Goal: Complete application form: Complete application form

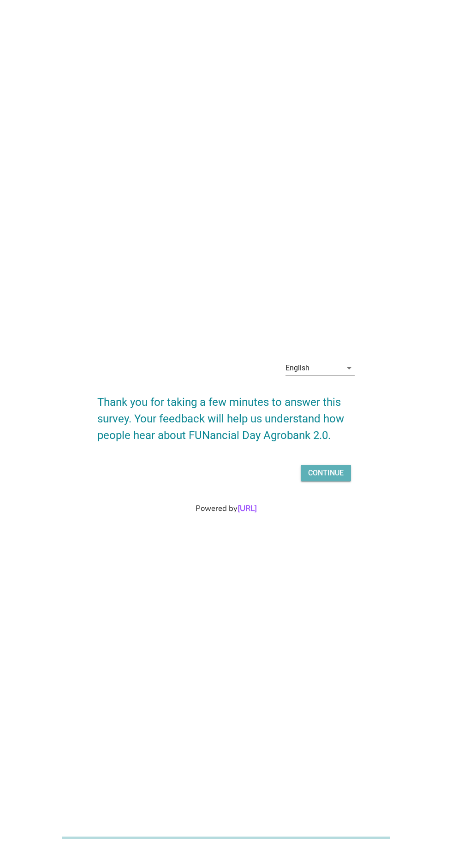
click at [336, 479] on div "Continue" at bounding box center [325, 473] width 35 height 11
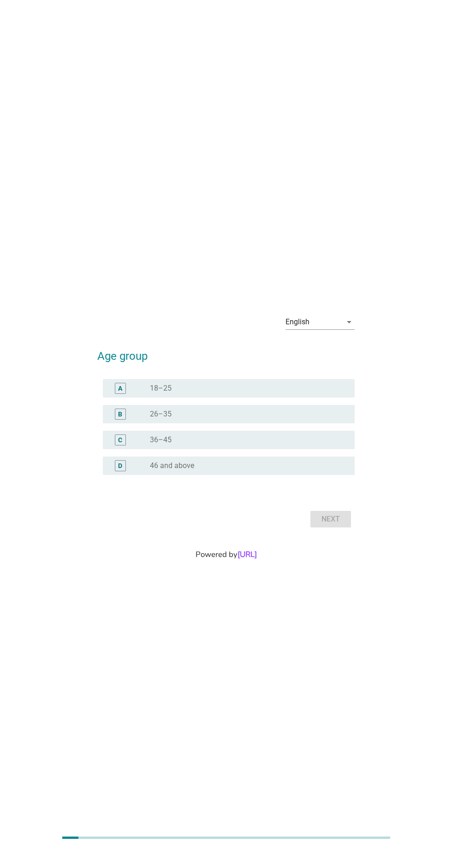
scroll to position [2, 0]
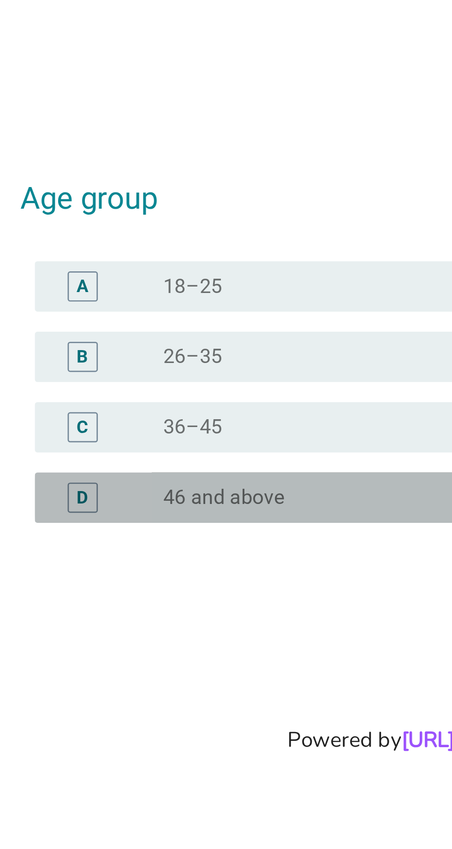
click at [119, 468] on div "D" at bounding box center [120, 464] width 4 height 10
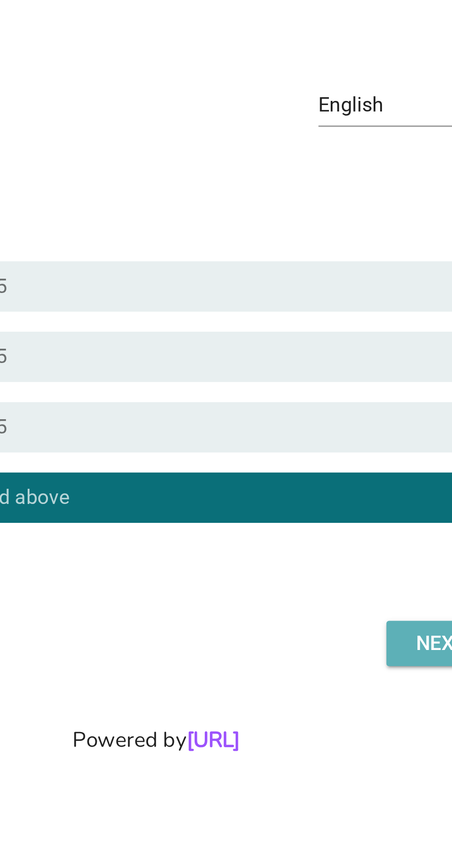
click at [323, 523] on div "Next" at bounding box center [331, 517] width 26 height 11
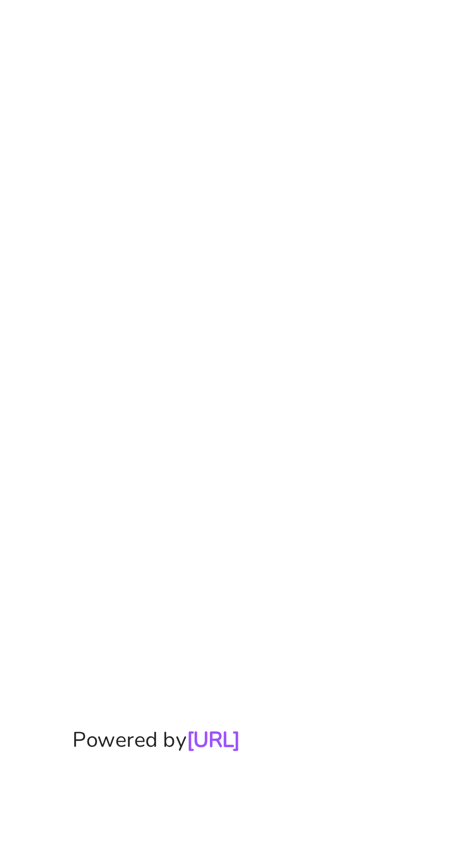
scroll to position [26, 0]
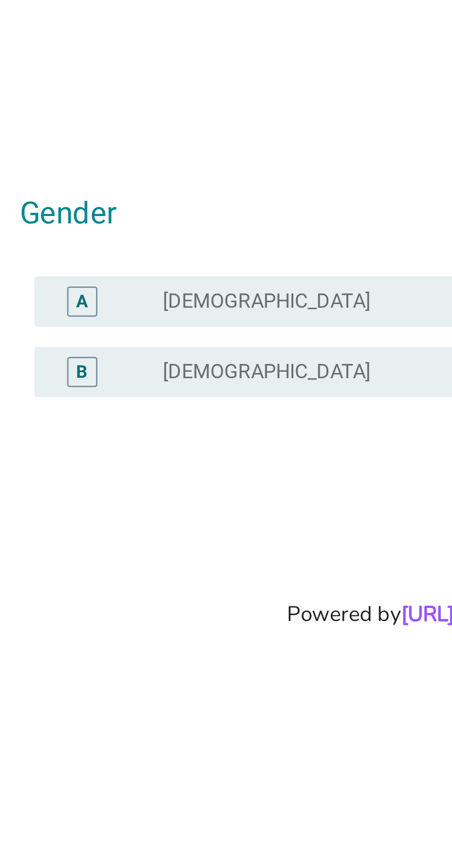
click at [121, 396] on div "A" at bounding box center [120, 392] width 4 height 10
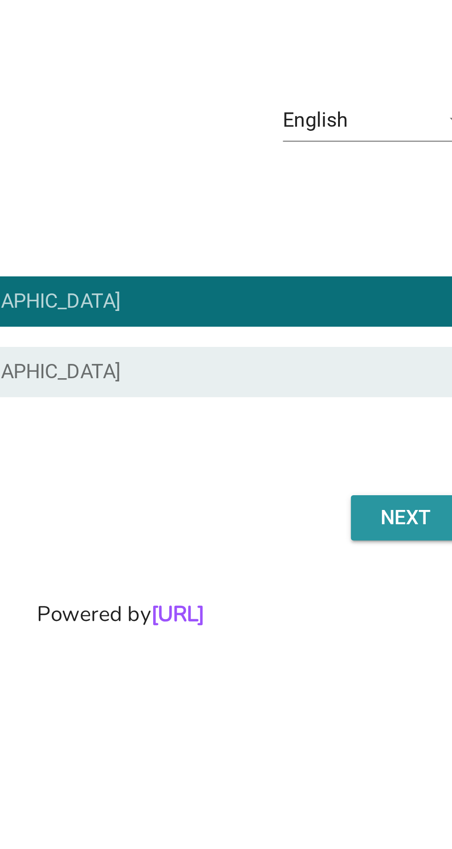
click at [333, 477] on div "Next" at bounding box center [331, 470] width 26 height 11
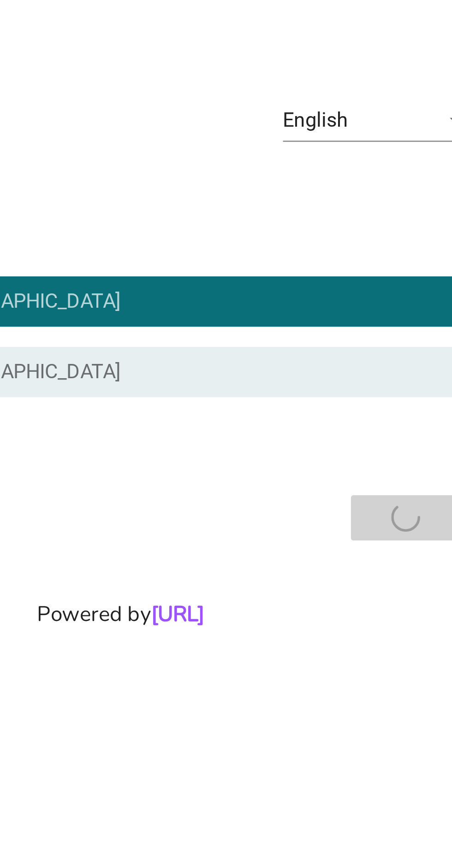
scroll to position [0, 0]
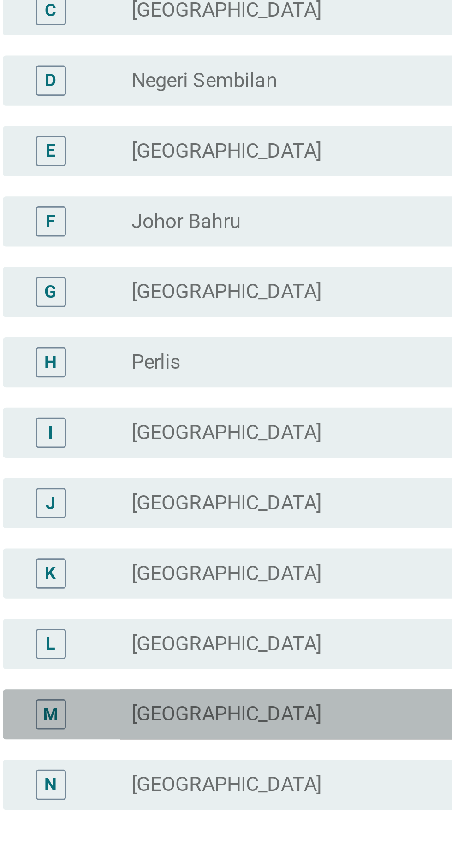
click at [158, 574] on label "[GEOGRAPHIC_DATA]" at bounding box center [185, 569] width 70 height 9
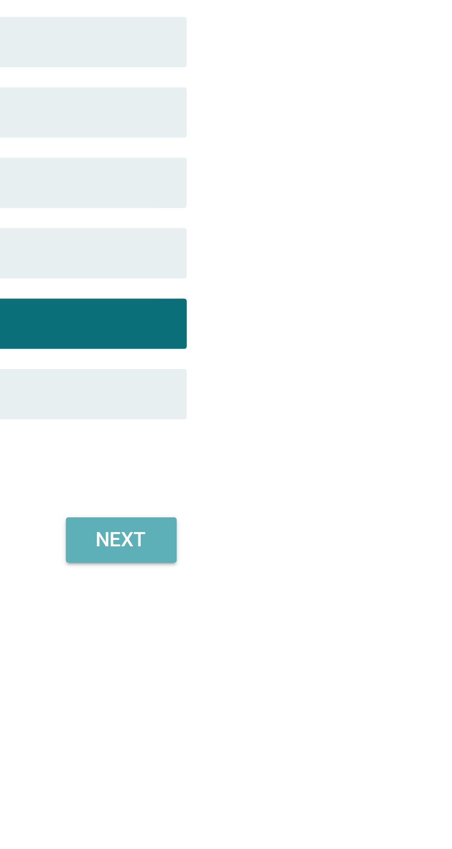
click at [333, 654] on div "Next" at bounding box center [331, 648] width 26 height 11
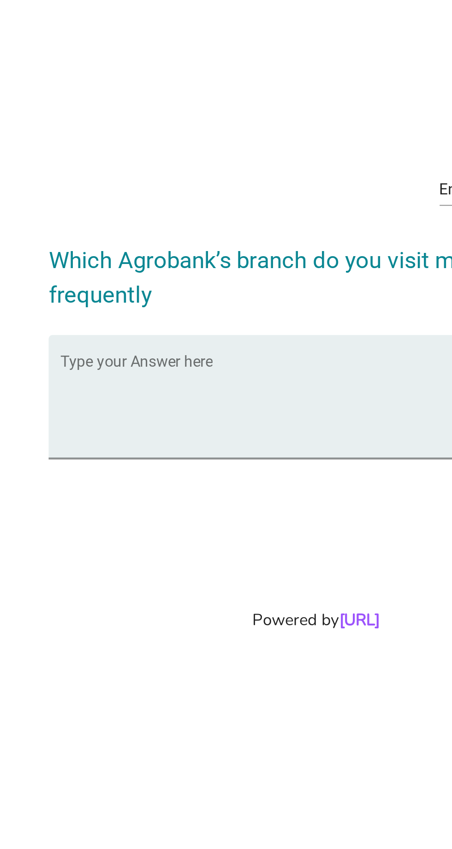
click at [149, 464] on textarea "Type your Answer here" at bounding box center [228, 440] width 251 height 48
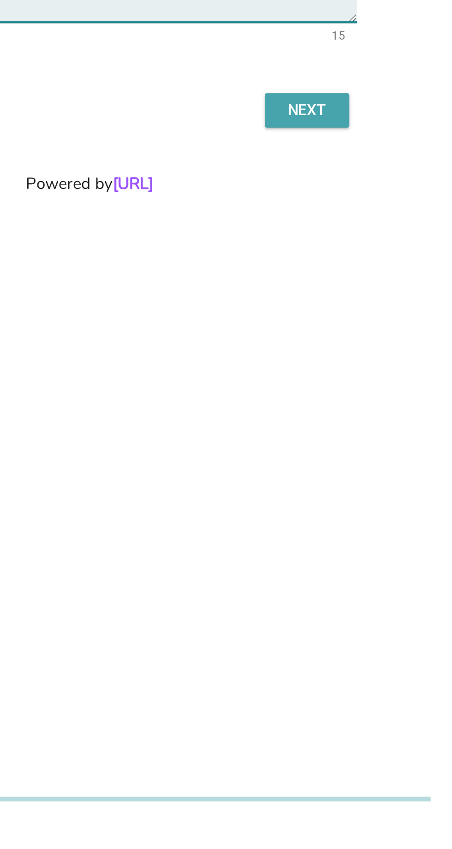
type textarea "Agrobank labuan"
click at [347, 515] on button "Next" at bounding box center [330, 506] width 41 height 17
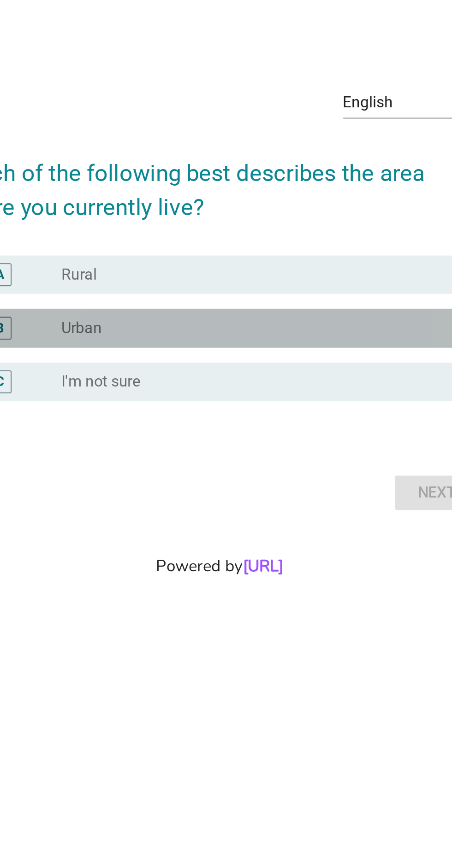
scroll to position [8, 0]
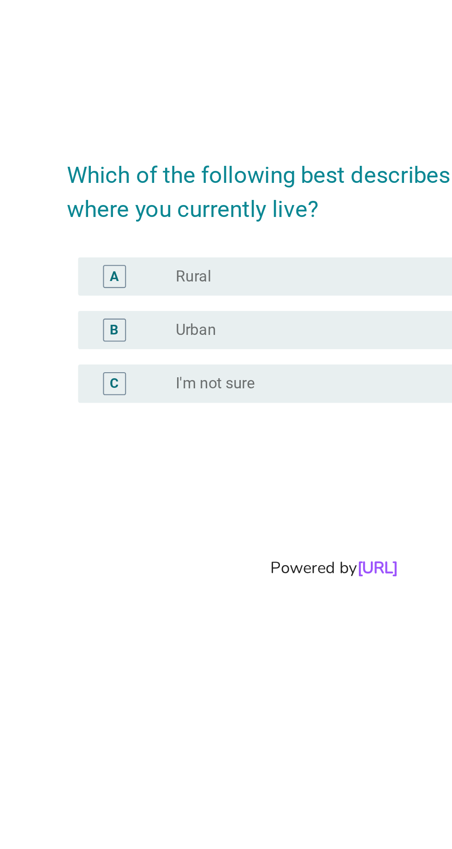
click at [156, 458] on label "I'm not sure" at bounding box center [169, 453] width 38 height 9
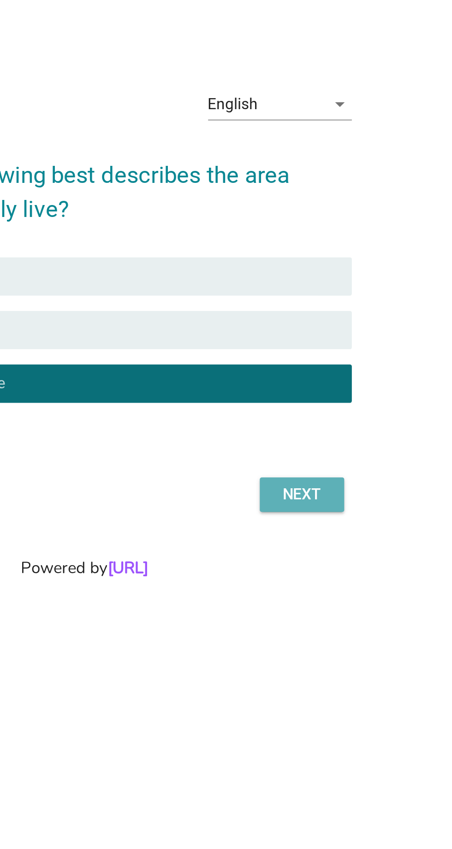
click at [331, 512] on div "Next" at bounding box center [331, 506] width 26 height 11
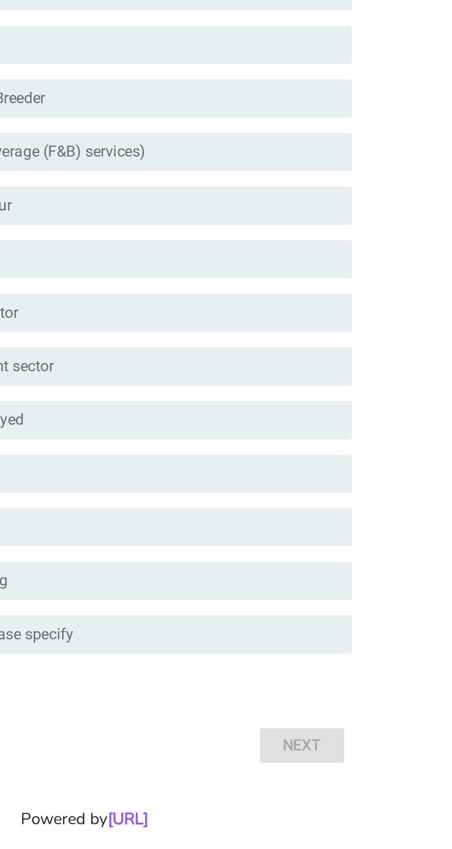
scroll to position [0, 0]
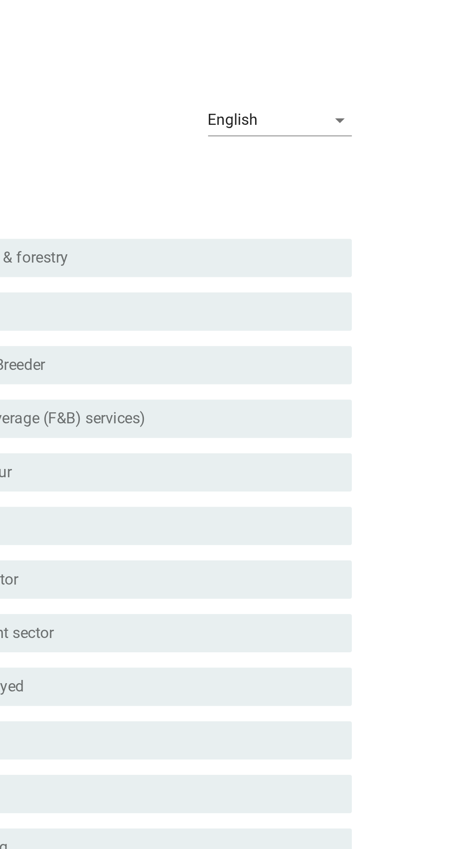
click at [338, 213] on div "English" at bounding box center [313, 206] width 56 height 15
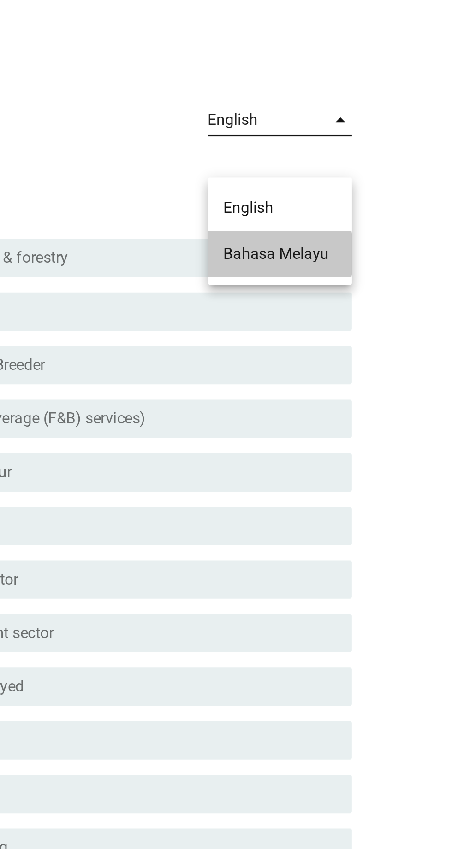
click at [329, 271] on div "Bahasa Melayu" at bounding box center [320, 270] width 54 height 11
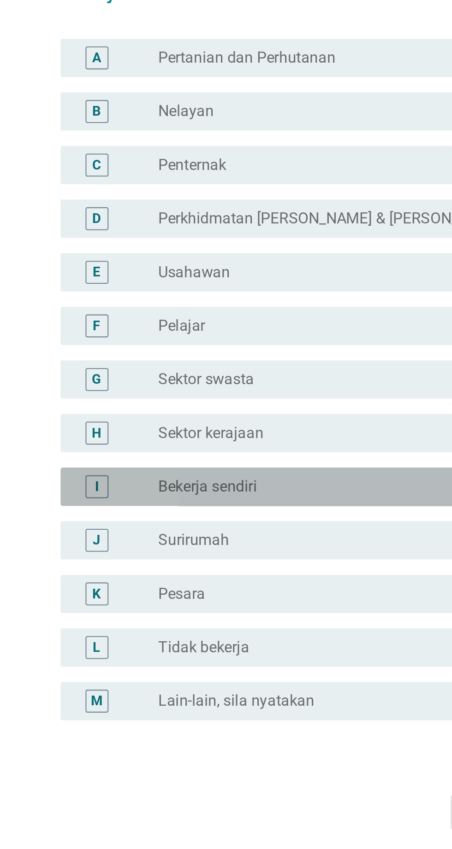
click at [178, 488] on label "Bekerja sendiri" at bounding box center [173, 482] width 47 height 9
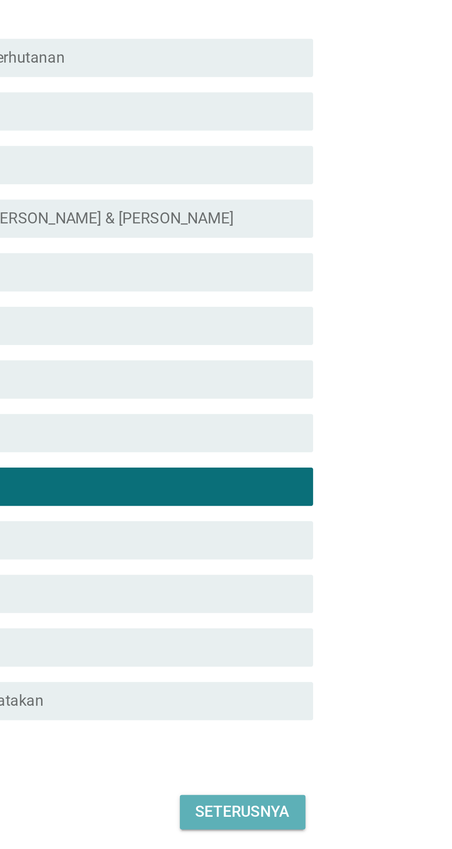
click at [337, 648] on button "Seterusnya" at bounding box center [320, 639] width 60 height 17
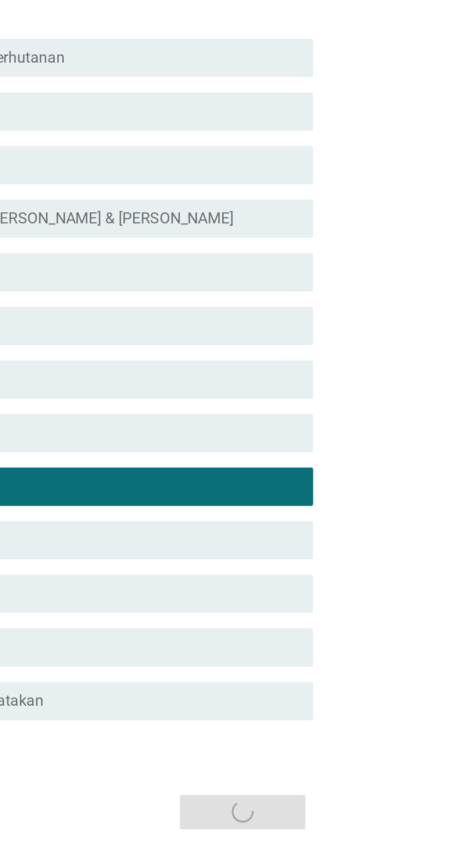
scroll to position [22, 0]
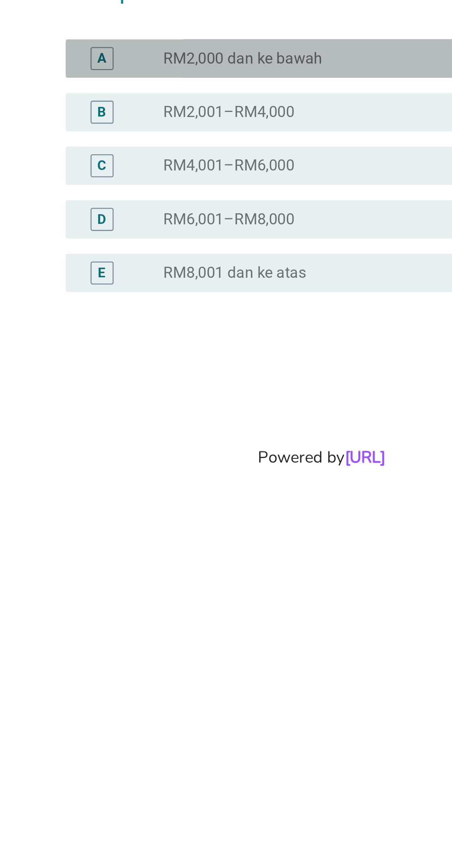
click at [117, 363] on div "A" at bounding box center [120, 357] width 11 height 11
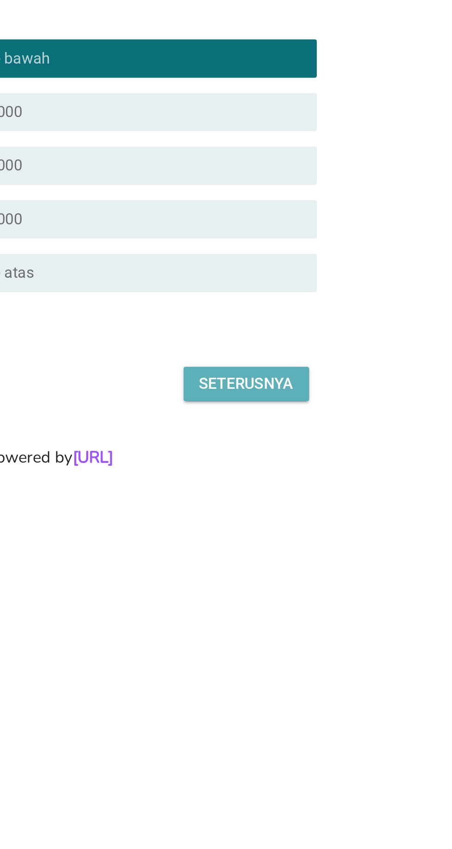
click at [330, 523] on button "Seterusnya" at bounding box center [320, 514] width 60 height 17
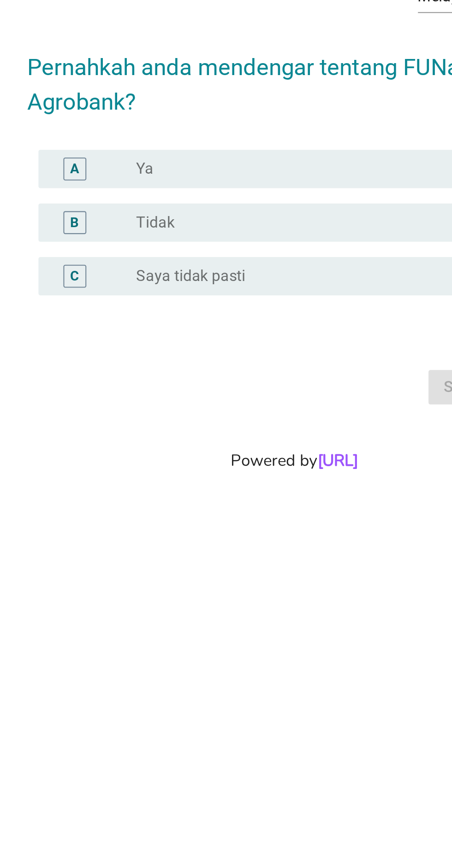
click at [155, 396] on label "Ya" at bounding box center [154, 391] width 8 height 9
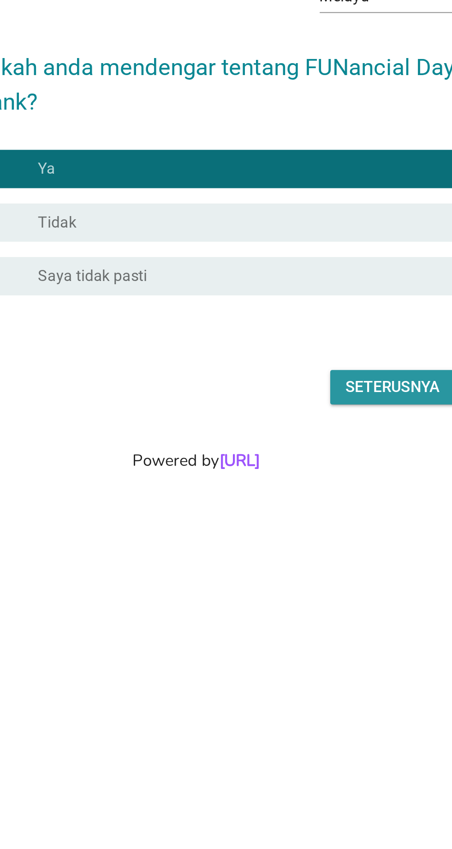
click at [329, 502] on div "Seterusnya" at bounding box center [321, 496] width 46 height 11
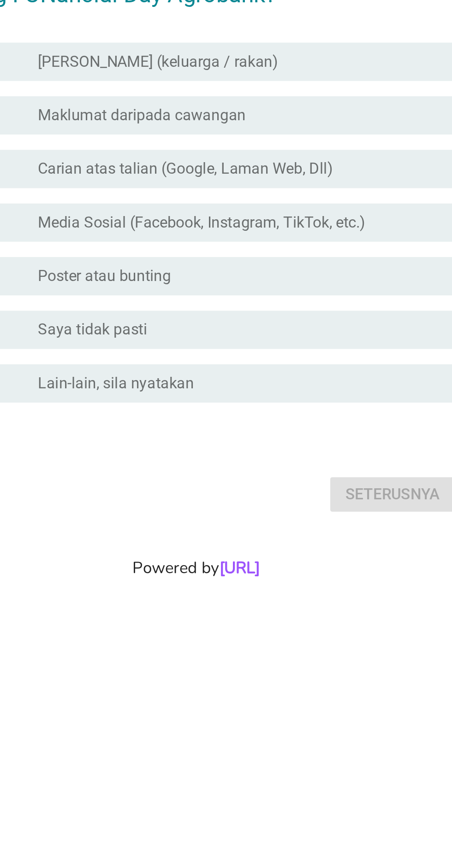
scroll to position [0, 0]
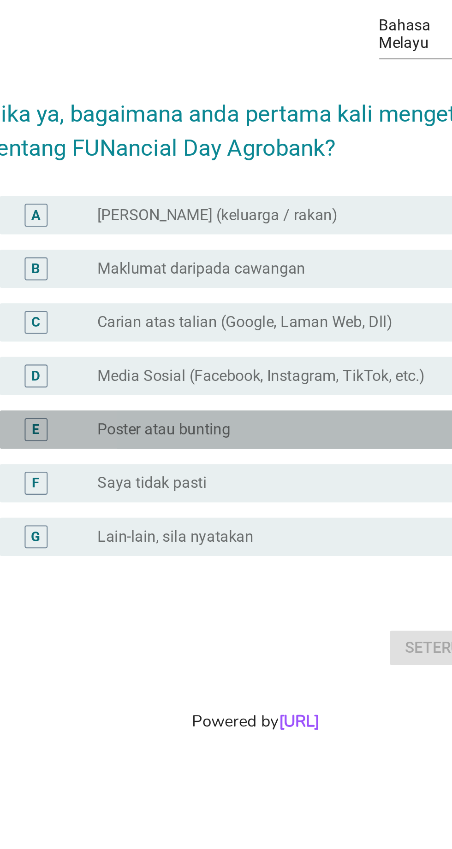
click at [174, 470] on label "Poster atau bunting" at bounding box center [182, 465] width 64 height 9
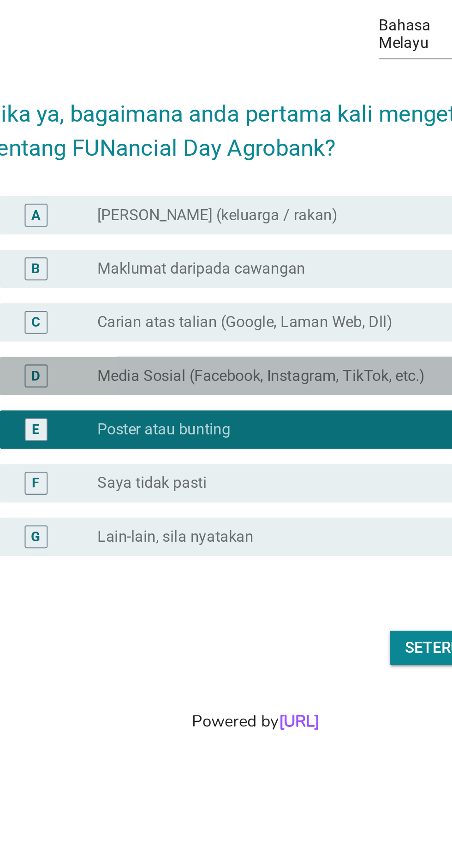
click at [200, 444] on label "Media Sosial (Facebook, Instagram, TikTok, etc.)" at bounding box center [229, 439] width 158 height 9
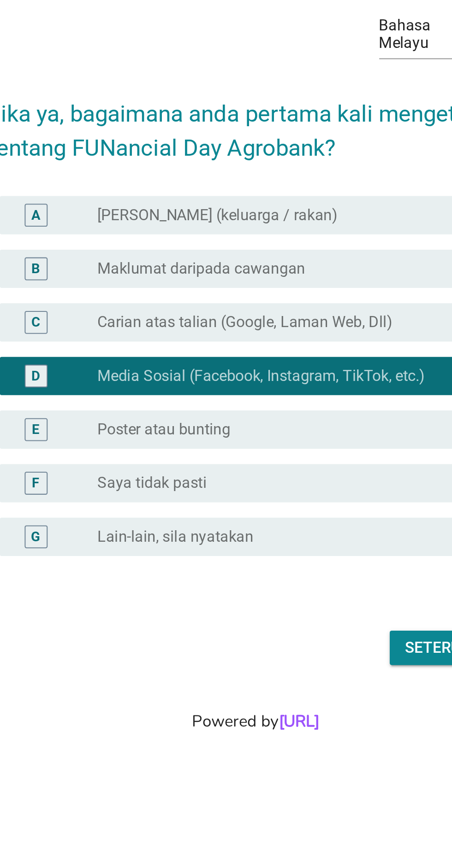
click at [207, 470] on label "Poster atau bunting" at bounding box center [182, 465] width 64 height 9
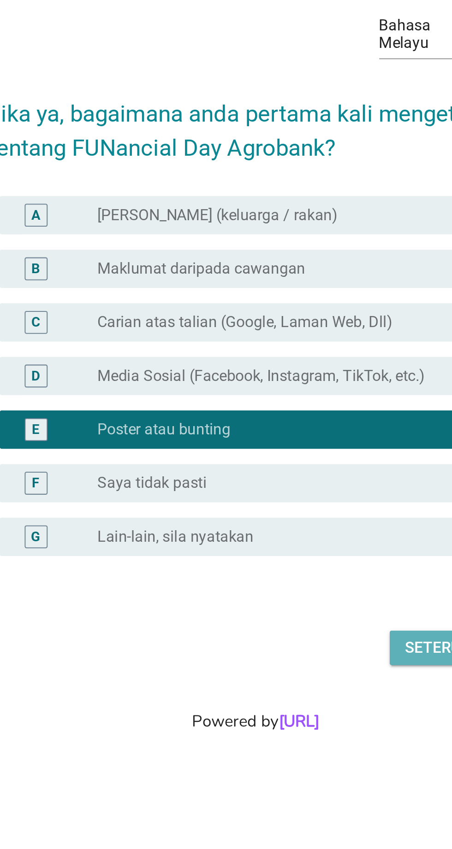
click at [306, 576] on div "Seterusnya" at bounding box center [321, 570] width 46 height 11
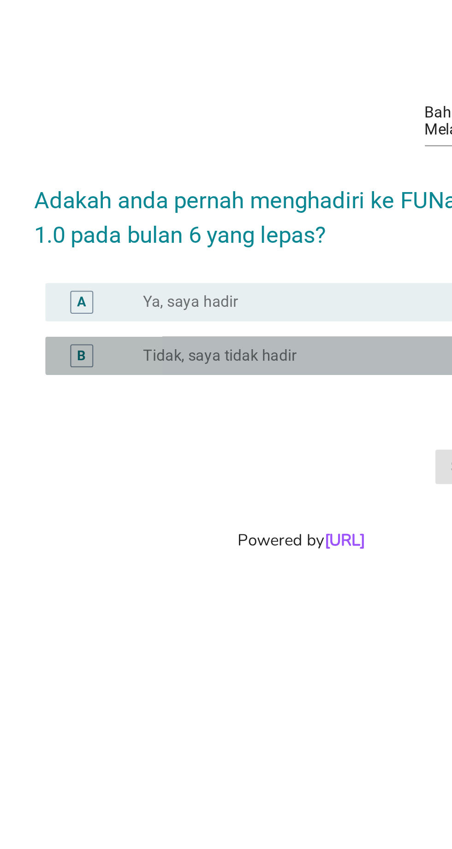
click at [211, 425] on label "Tidak, saya tidak hadir" at bounding box center [187, 429] width 74 height 9
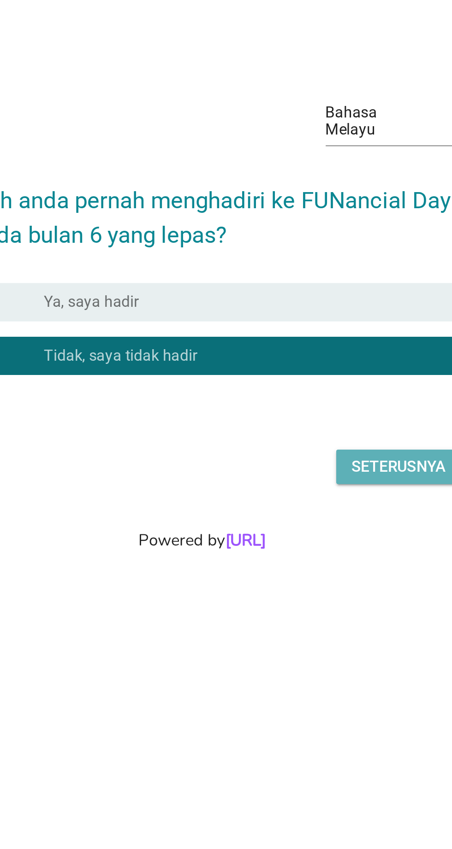
click at [325, 478] on div "Seterusnya" at bounding box center [321, 483] width 46 height 11
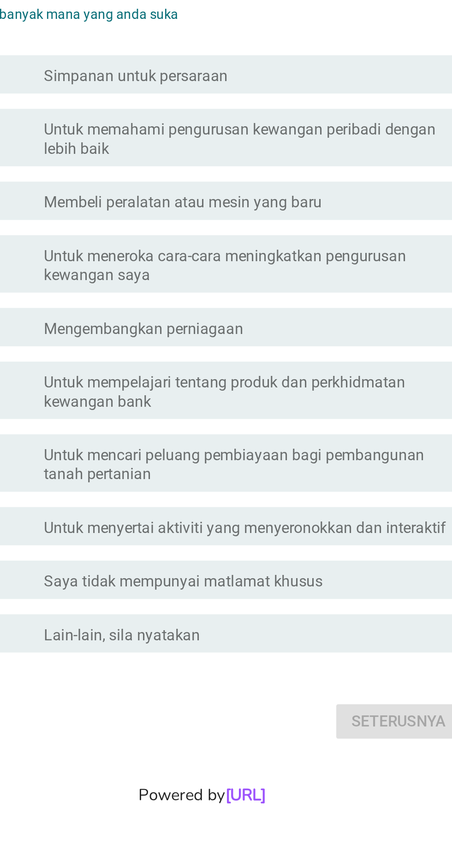
scroll to position [0, 0]
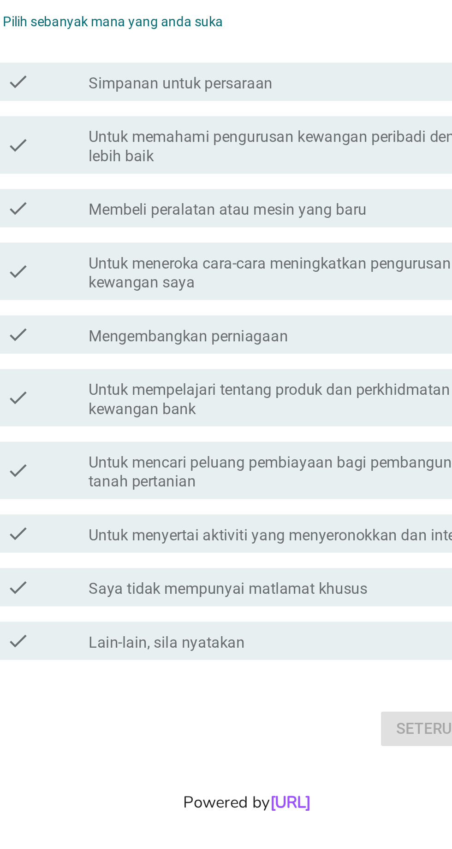
click at [267, 479] on label "Untuk mempelajari tentang produk dan perkhidmatan kewangan bank" at bounding box center [248, 470] width 197 height 18
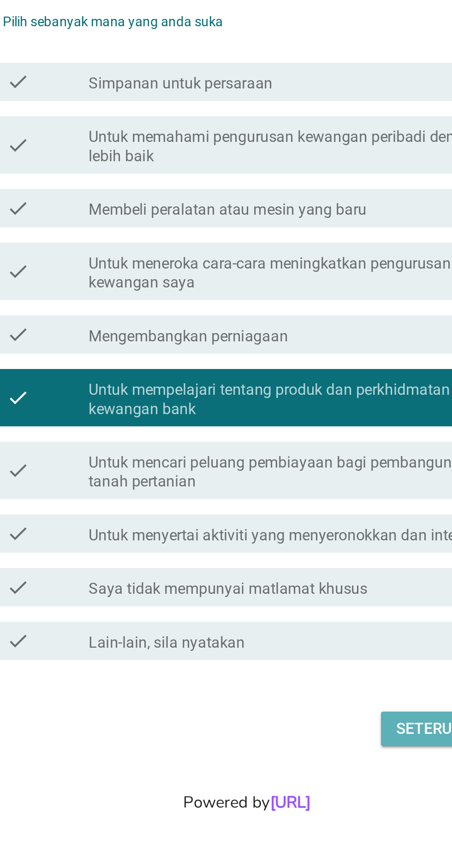
click at [308, 634] on div "Seterusnya" at bounding box center [321, 628] width 46 height 11
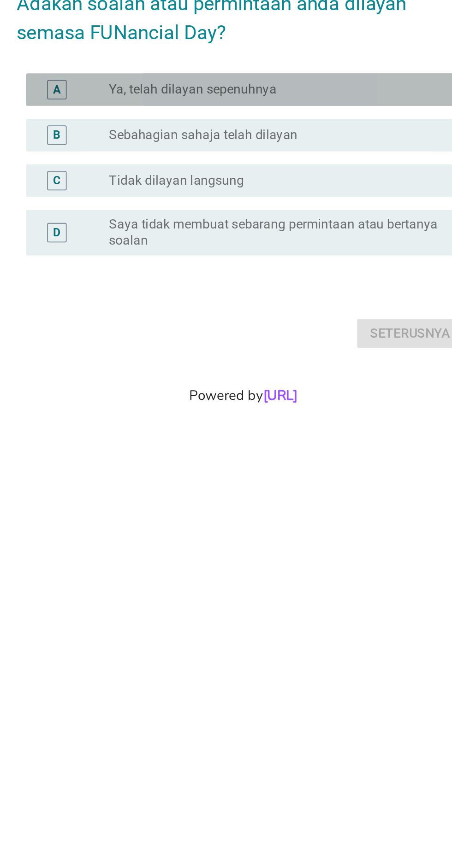
scroll to position [22, 0]
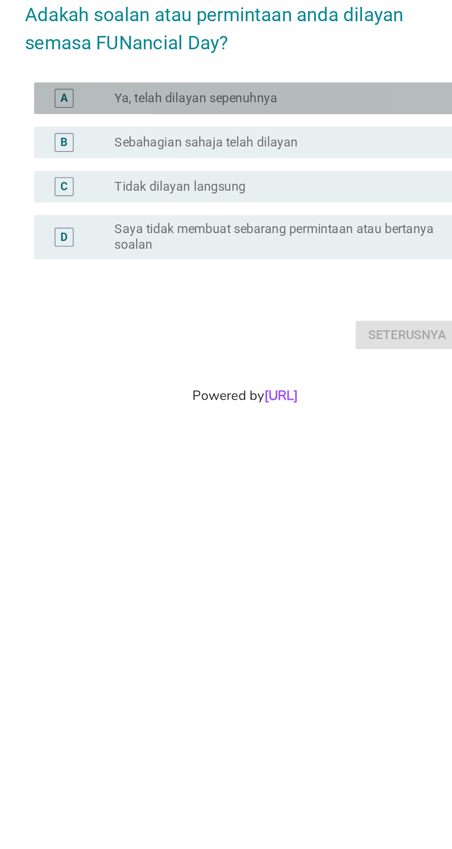
click at [263, 380] on div "radio_button_unchecked Ya, telah dilayan sepenuhnya" at bounding box center [245, 375] width 190 height 9
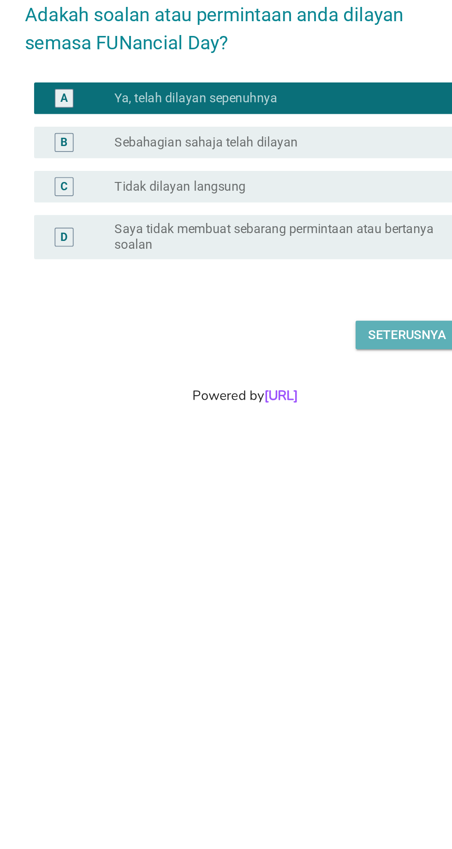
click at [331, 519] on div "Seterusnya" at bounding box center [321, 513] width 46 height 11
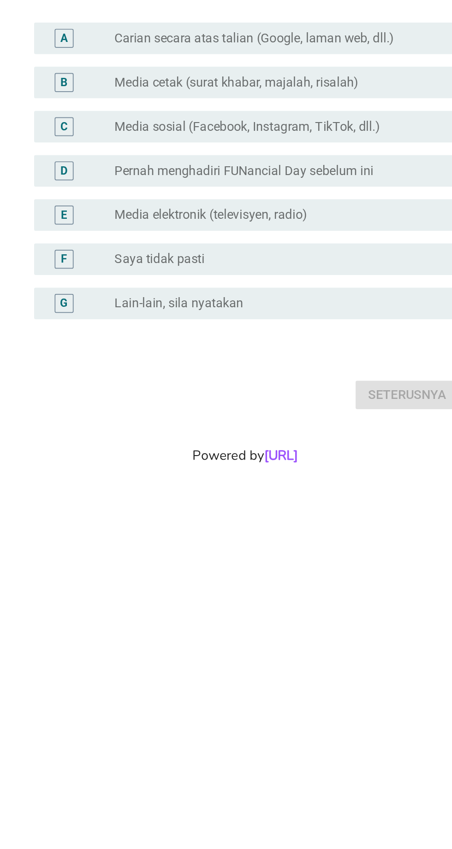
scroll to position [0, 0]
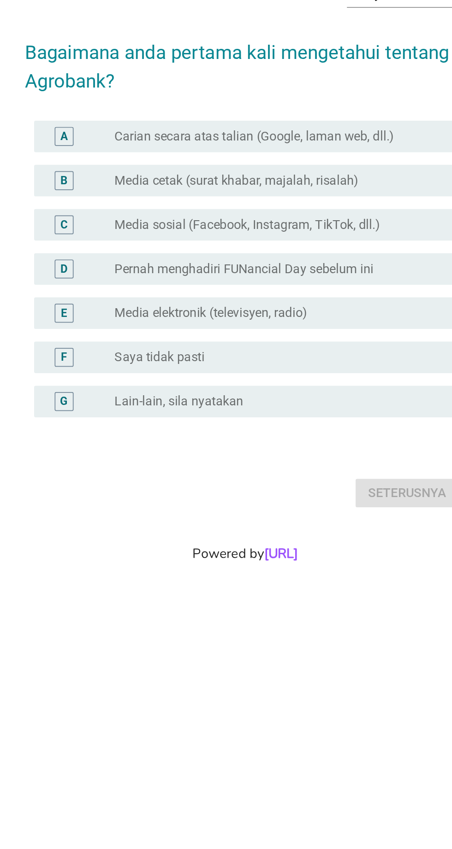
click at [230, 393] on label "Media cetak (surat khabar, majalah, risalah)" at bounding box center [221, 387] width 142 height 9
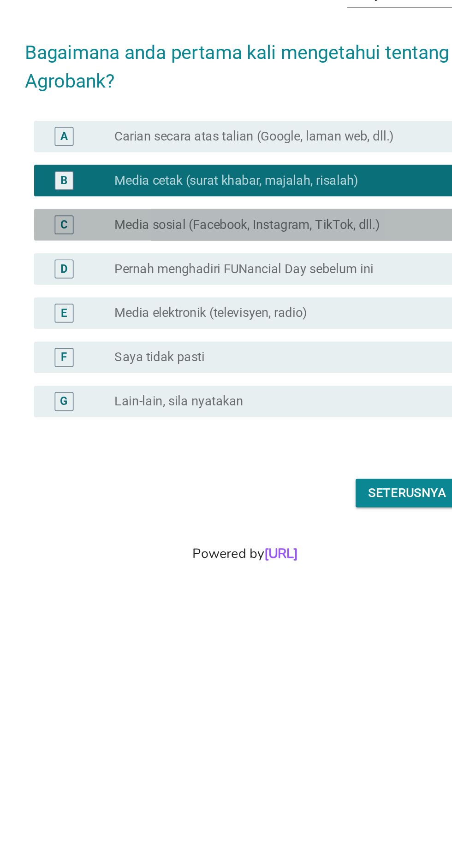
click at [247, 418] on label "Media sosial (Facebook, Instagram, TikTok, dll.)" at bounding box center [227, 413] width 155 height 9
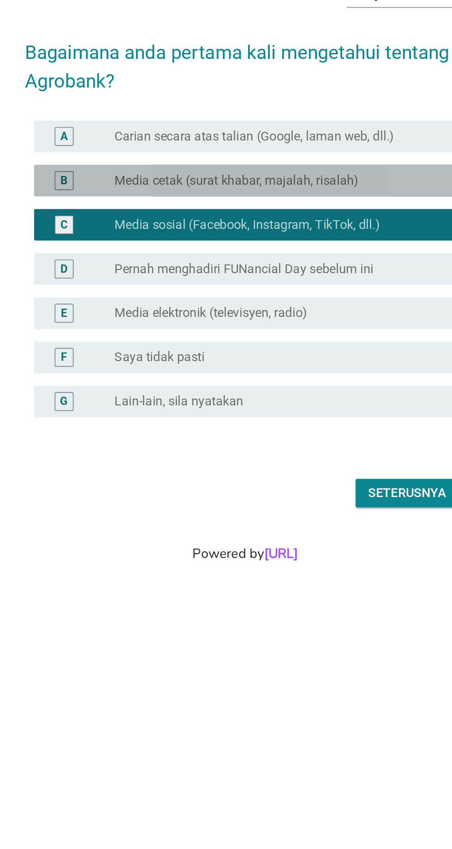
click at [263, 393] on label "Media cetak (surat khabar, majalah, risalah)" at bounding box center [221, 387] width 142 height 9
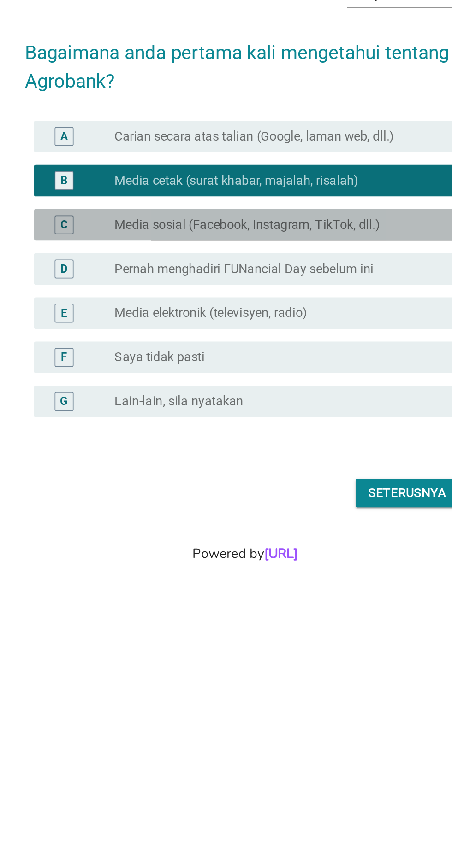
click at [274, 418] on label "Media sosial (Facebook, Instagram, TikTok, dll.)" at bounding box center [227, 413] width 155 height 9
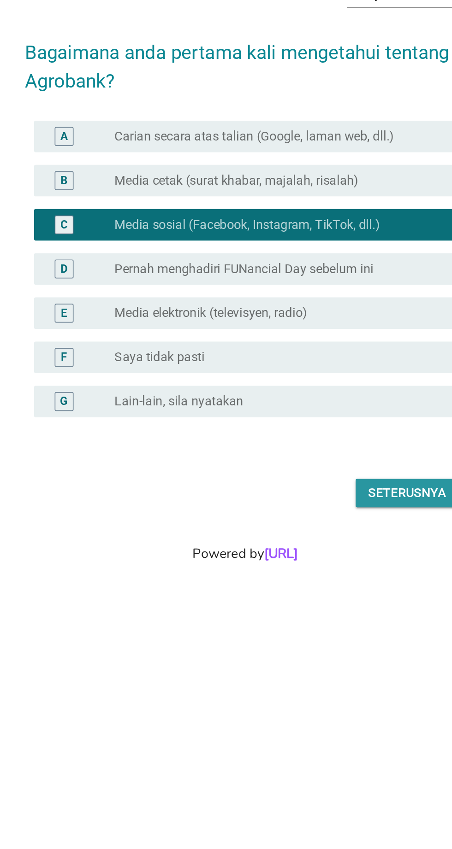
click at [334, 576] on div "Seterusnya" at bounding box center [321, 570] width 46 height 11
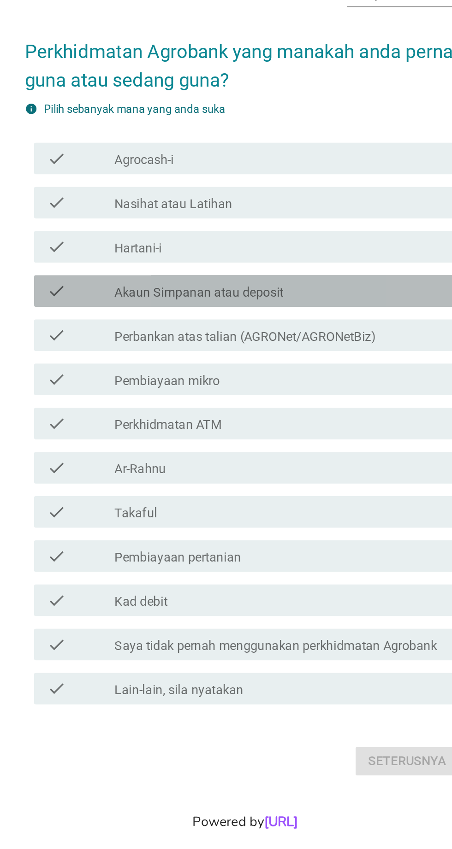
click at [236, 380] on label "Akaun Simpanan atau deposit" at bounding box center [199, 375] width 99 height 9
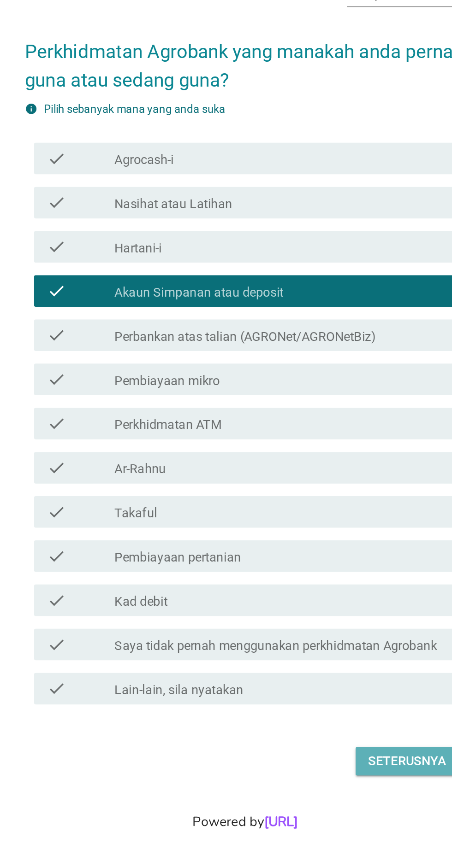
click at [327, 654] on div "Seterusnya" at bounding box center [321, 648] width 46 height 11
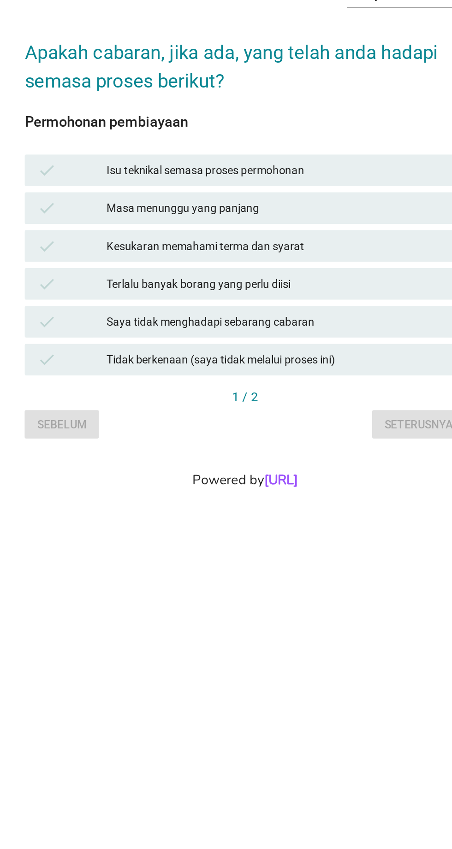
click at [181, 497] on div "Tidak berkenaan (saya tidak melalui proses ini)" at bounding box center [246, 491] width 202 height 11
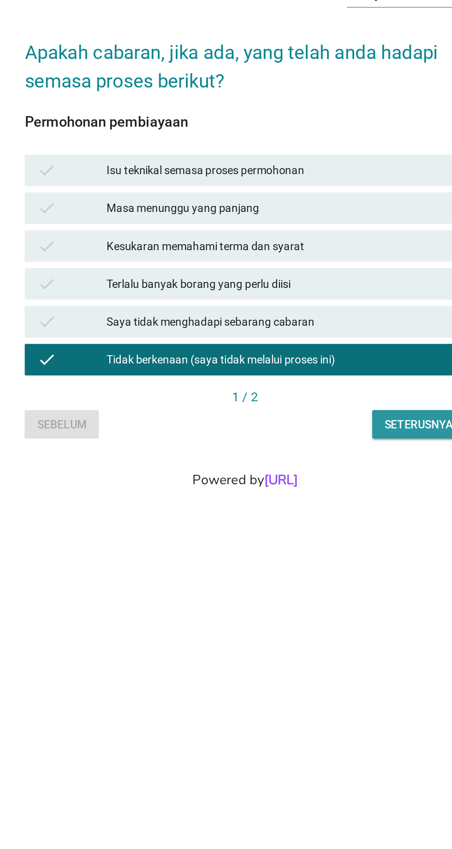
click at [330, 535] on div "Seterusnya" at bounding box center [327, 530] width 40 height 10
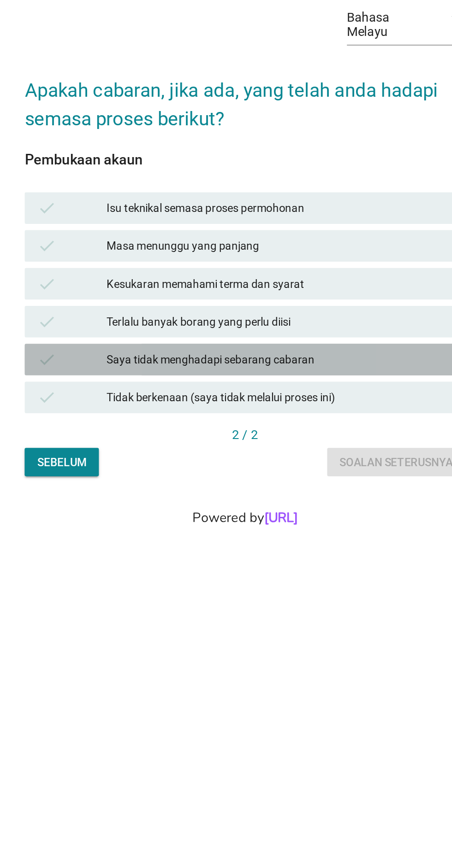
click at [256, 497] on div "Saya tidak menghadapi sebarang cabaran" at bounding box center [246, 491] width 202 height 11
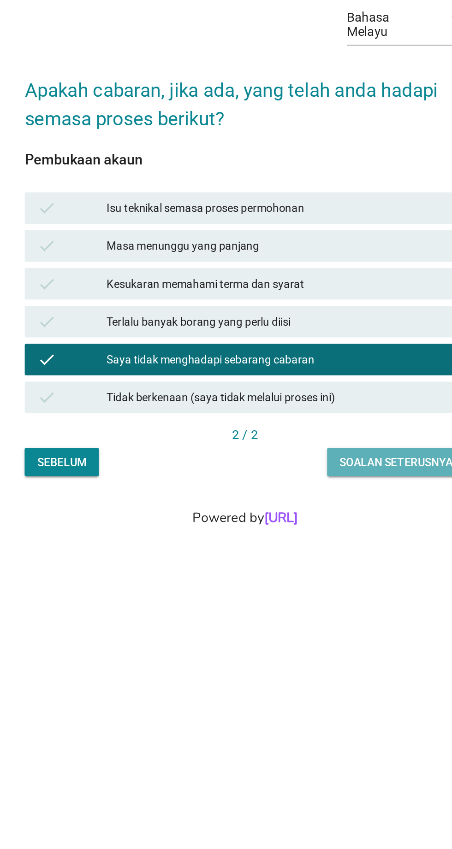
click at [324, 560] on button "Soalan seterusnya" at bounding box center [314, 551] width 81 height 17
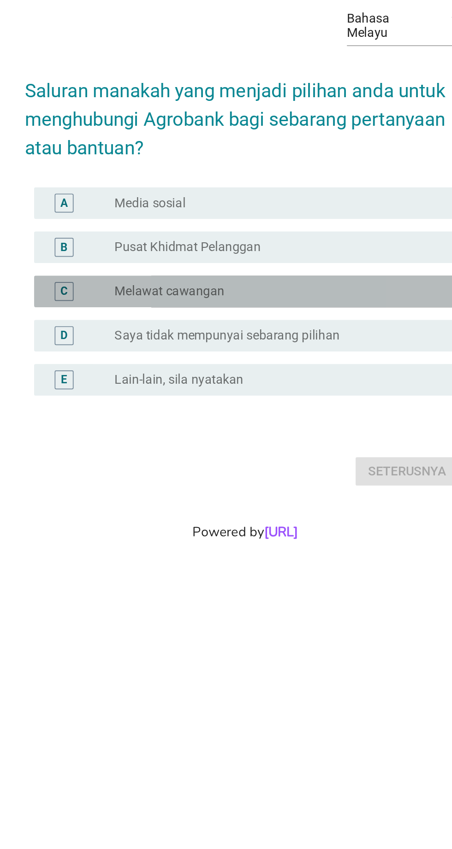
click at [229, 453] on div "radio_button_unchecked Melawat cawangan" at bounding box center [245, 447] width 190 height 9
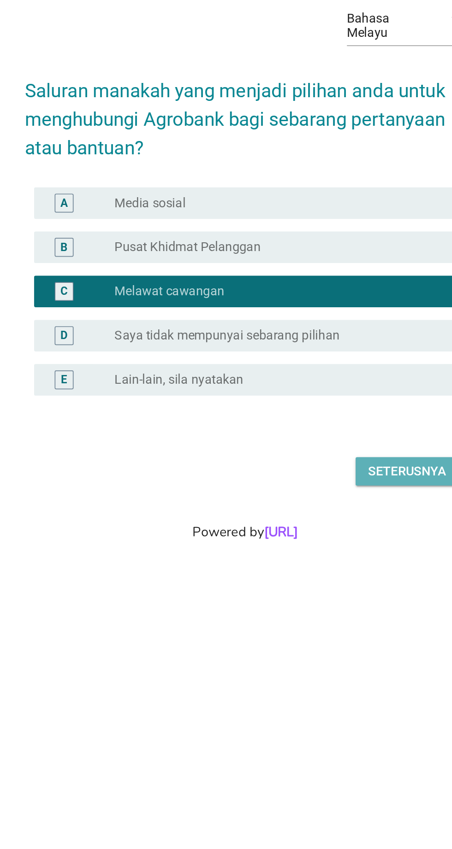
click at [327, 559] on div "Seterusnya" at bounding box center [321, 553] width 46 height 11
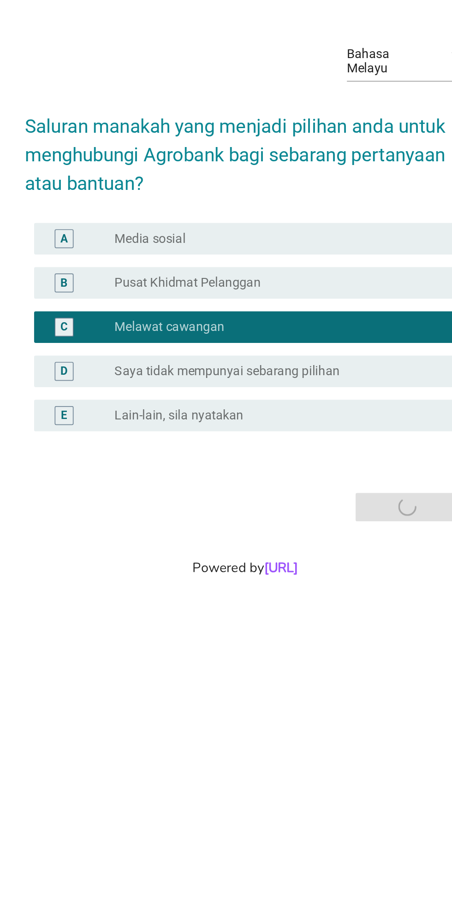
scroll to position [22, 0]
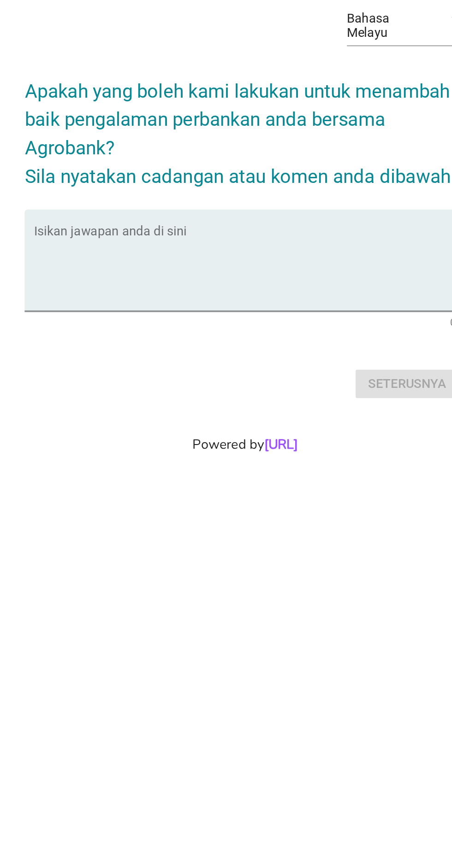
click at [211, 463] on textarea "Isikan jawapan anda di sini" at bounding box center [228, 438] width 251 height 48
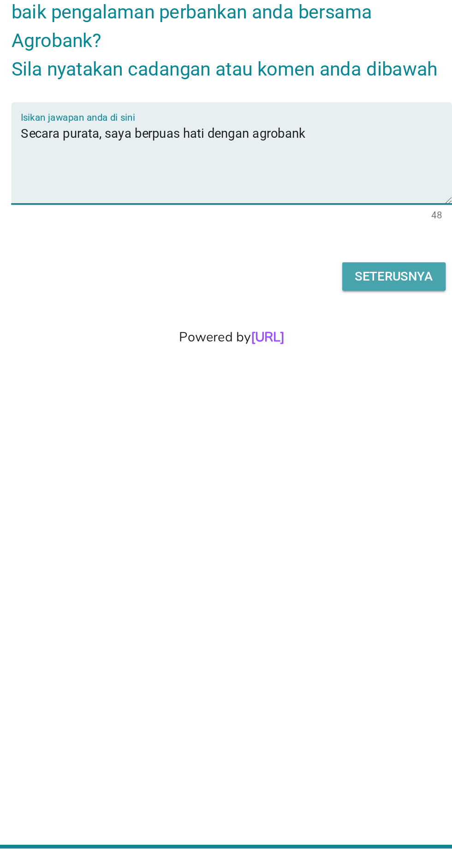
type textarea "Secara purata, saya berpuas hati dengan agrobank"
click at [323, 511] on div "Seterusnya" at bounding box center [321, 505] width 46 height 11
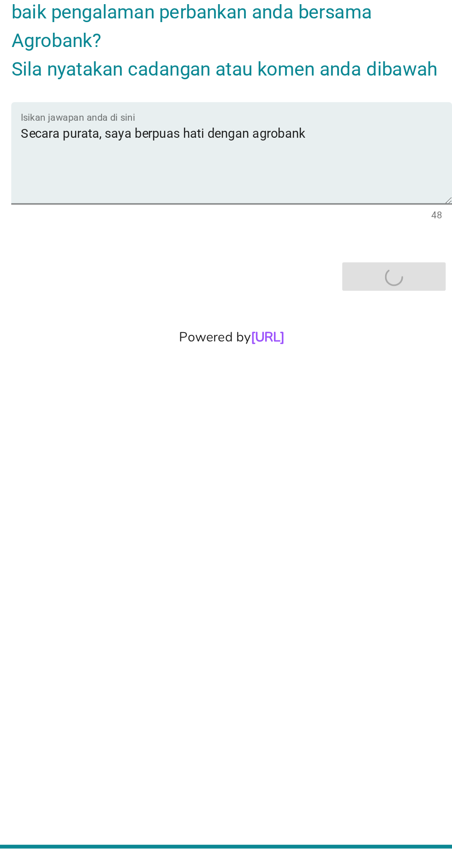
scroll to position [0, 0]
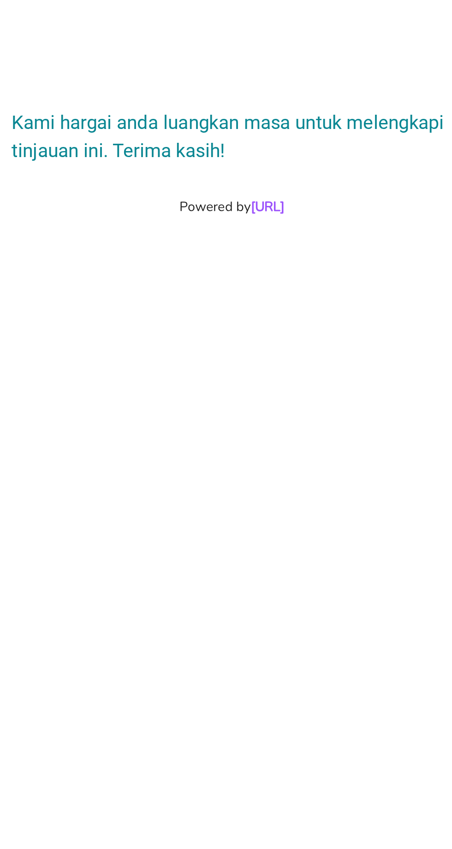
click at [253, 440] on h2 "Kami hargai anda luangkan masa untuk melengkapi tinjauan ini. Terima kasih!" at bounding box center [225, 419] width 257 height 42
click at [246, 470] on link "[URL]" at bounding box center [246, 464] width 19 height 11
